Goal: Register for event/course

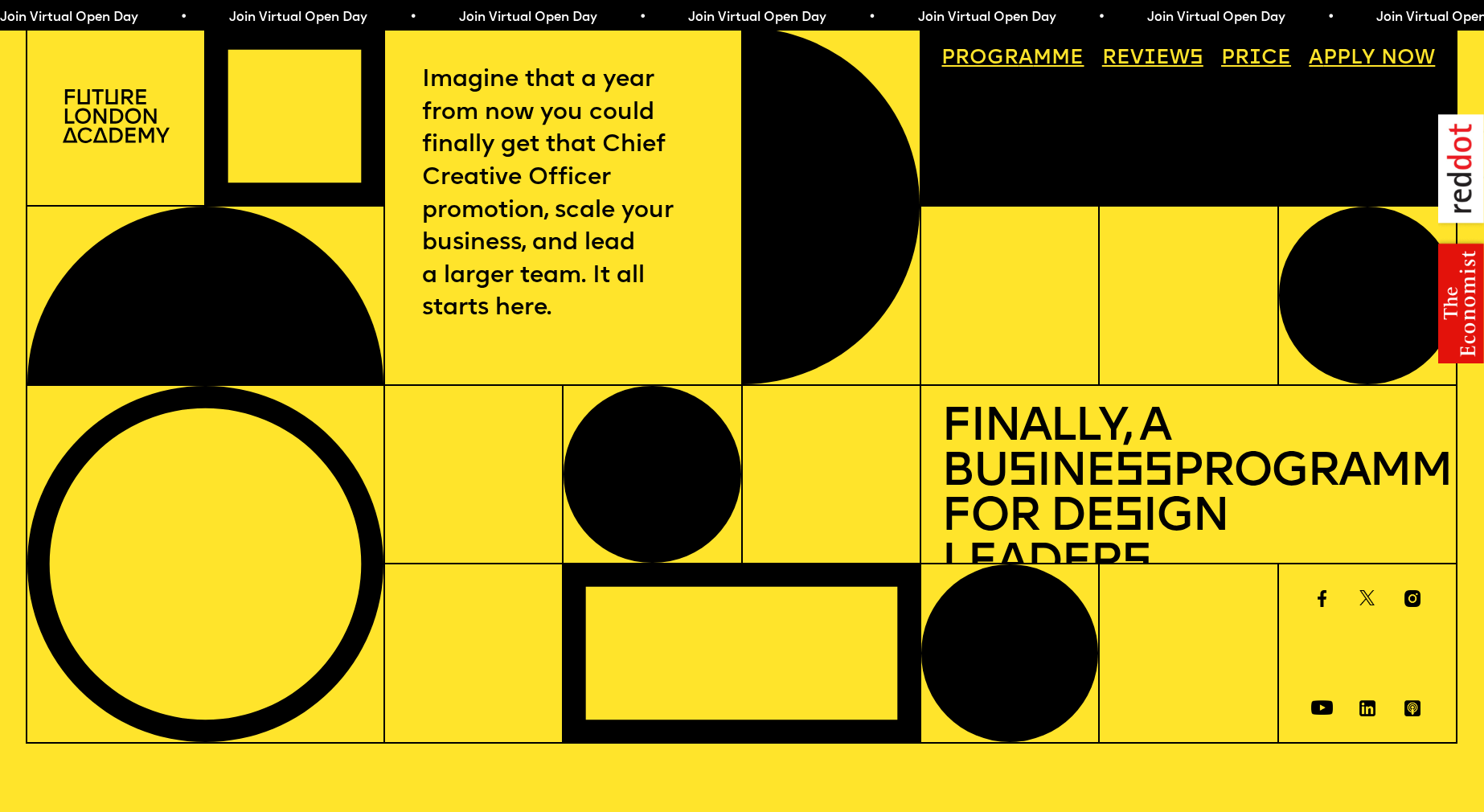
click at [104, 111] on img at bounding box center [116, 116] width 107 height 54
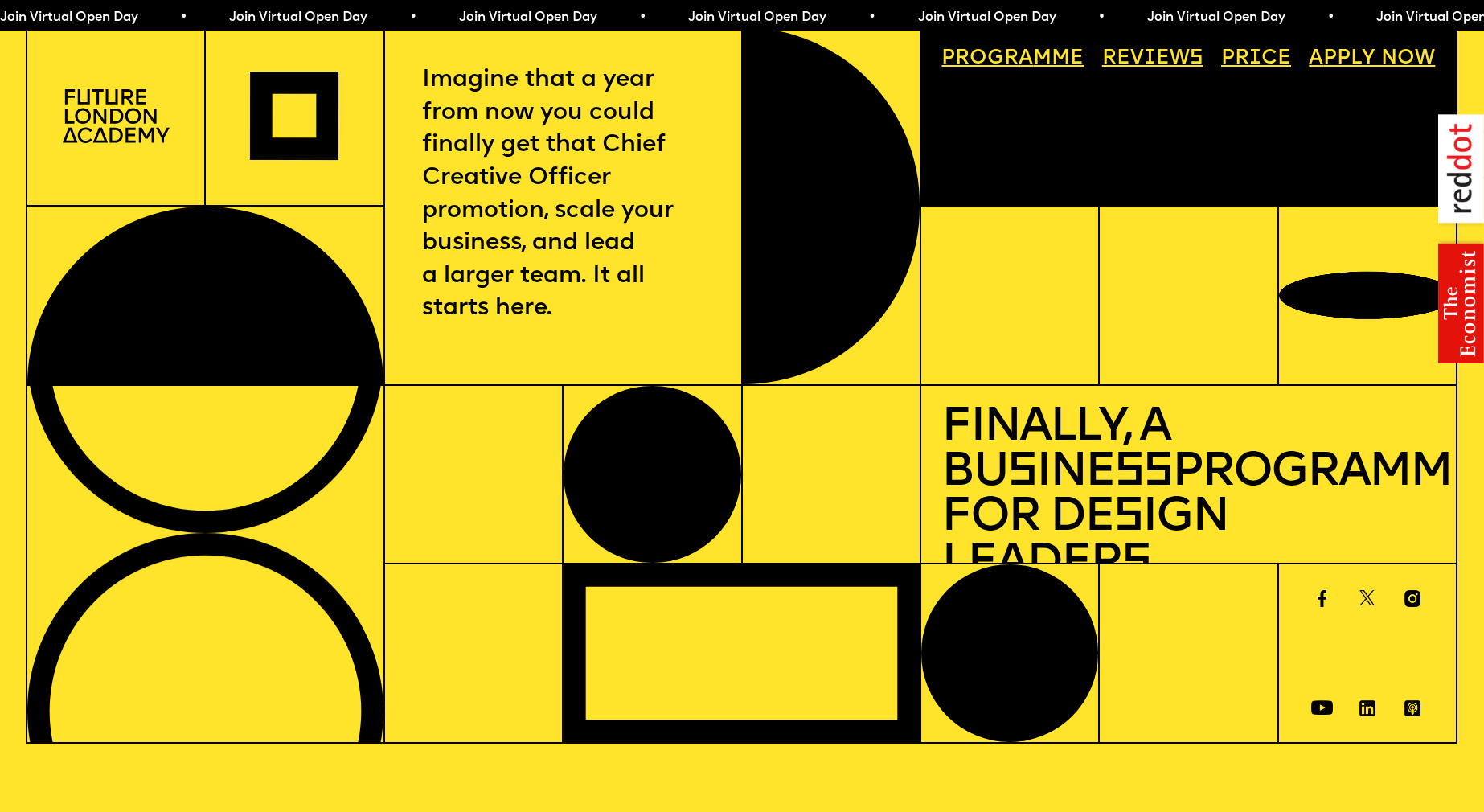
click at [113, 118] on img at bounding box center [116, 116] width 107 height 54
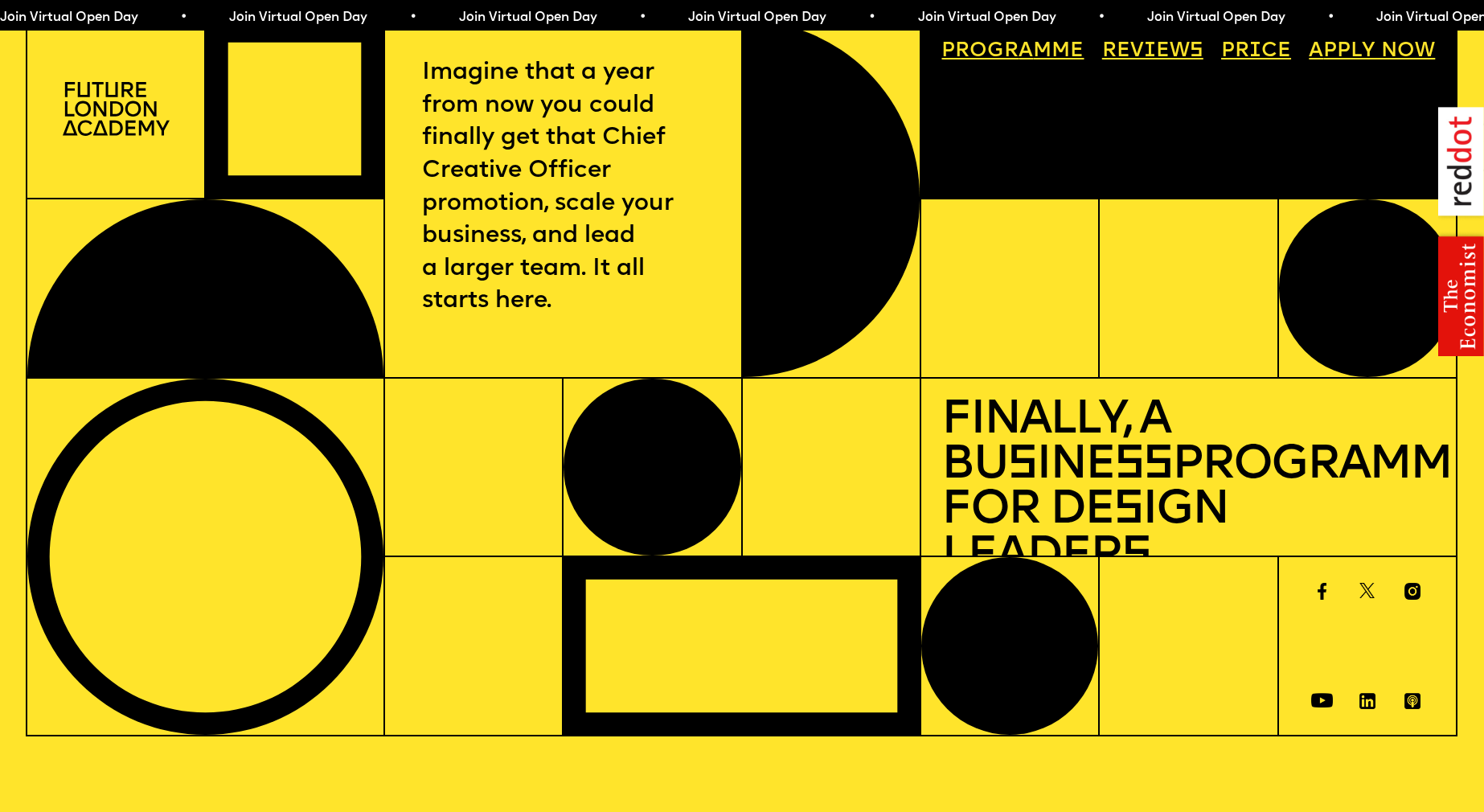
click at [1262, 55] on link "Price" at bounding box center [1256, 50] width 91 height 41
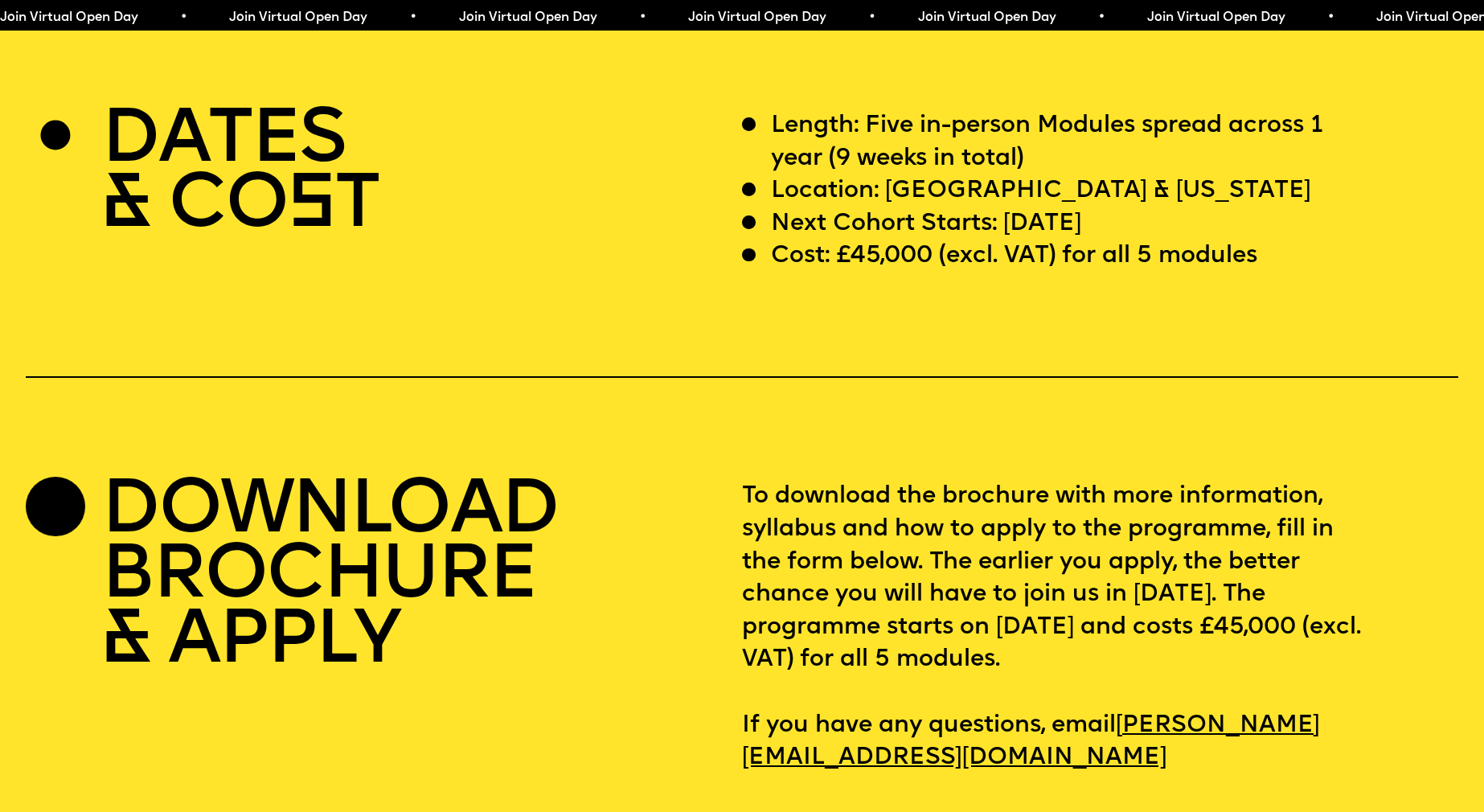
scroll to position [6068, 0]
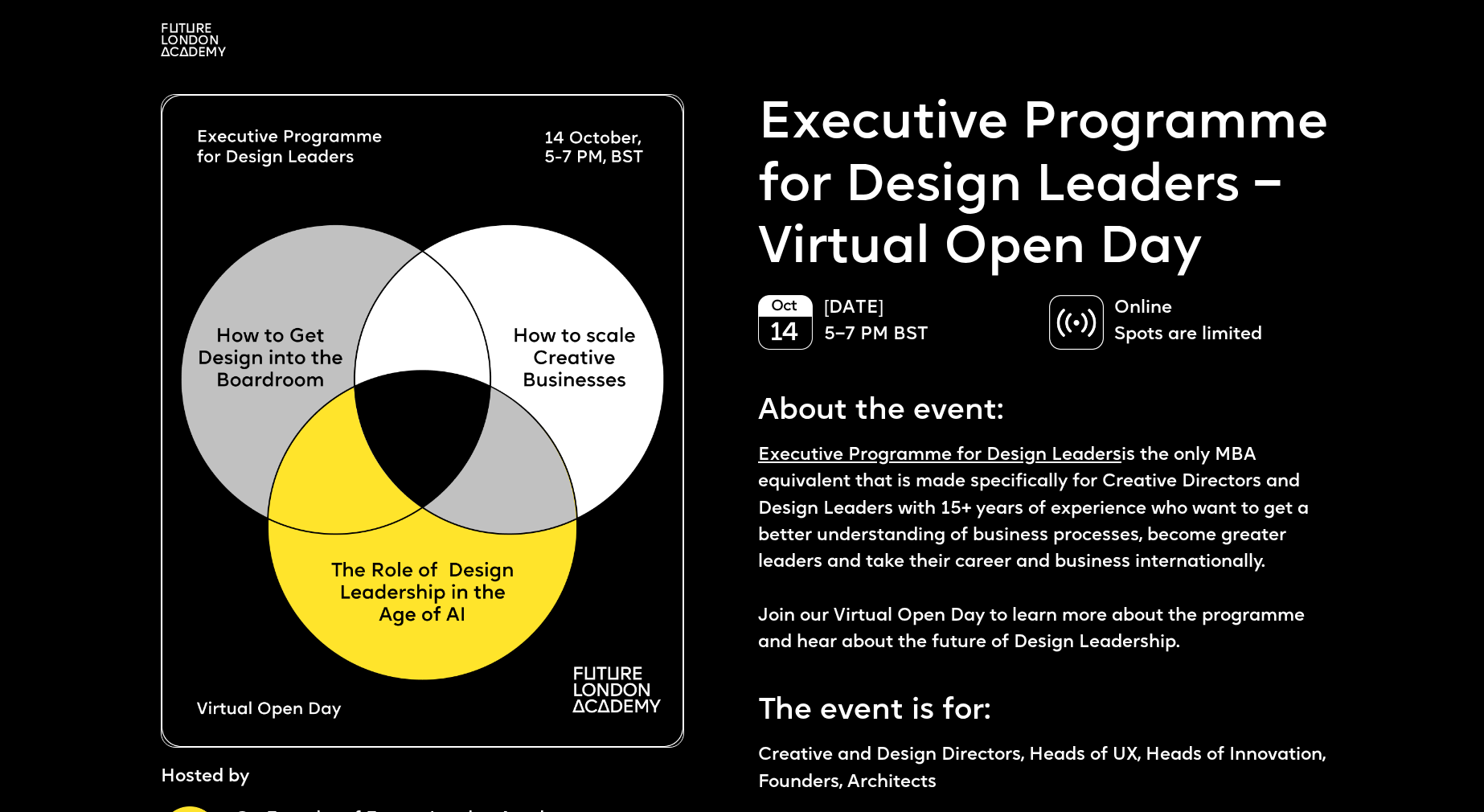
scroll to position [7, 0]
